Goal: Task Accomplishment & Management: Manage account settings

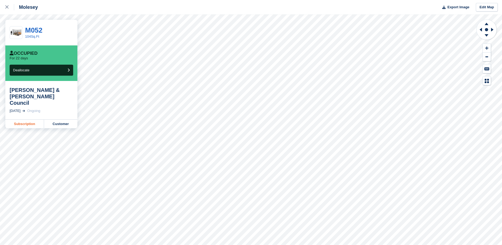
click at [29, 120] on link "Subscription" at bounding box center [24, 124] width 39 height 9
click at [31, 120] on link "Subscription" at bounding box center [24, 124] width 39 height 9
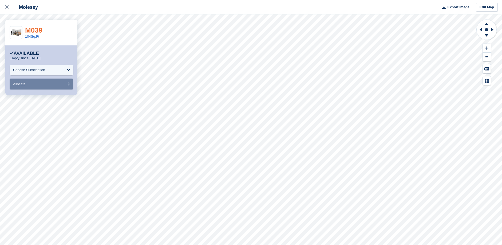
click at [30, 29] on link "M039" at bounding box center [33, 30] width 17 height 8
click at [32, 37] on link "104Sq.Ft" at bounding box center [32, 36] width 14 height 4
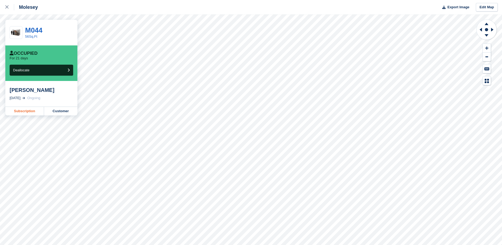
click at [23, 113] on link "Subscription" at bounding box center [24, 111] width 39 height 9
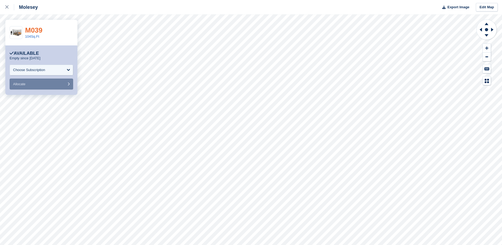
click at [34, 29] on link "M039" at bounding box center [33, 30] width 17 height 8
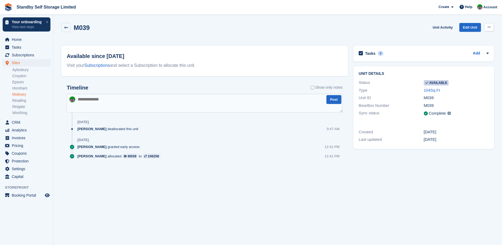
click at [489, 27] on icon at bounding box center [489, 26] width 3 height 3
click at [457, 36] on p "Make unavailable" at bounding box center [468, 37] width 46 height 7
